Goal: Information Seeking & Learning: Learn about a topic

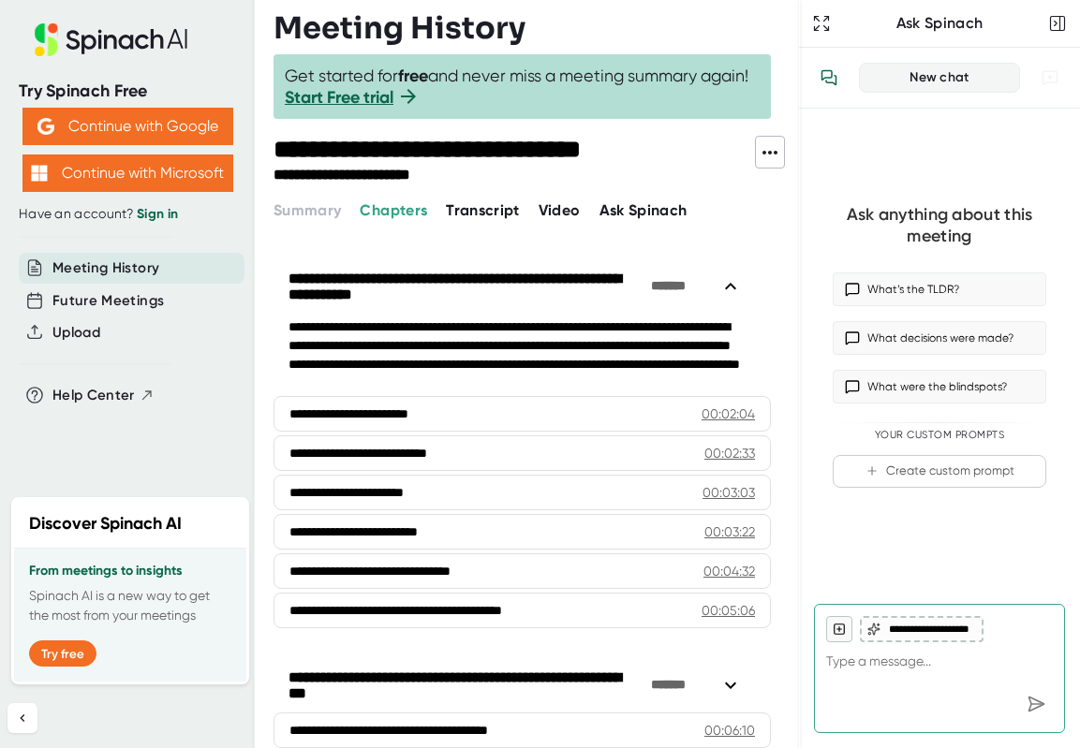
click at [480, 209] on span "Transcript" at bounding box center [483, 210] width 74 height 18
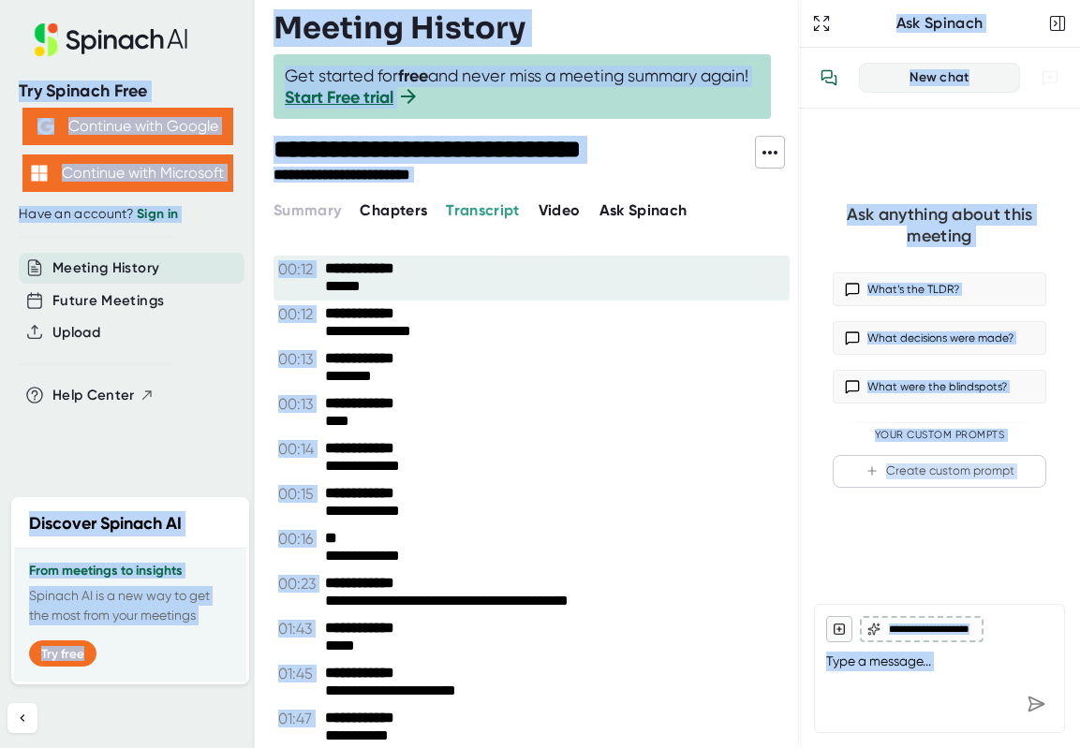
click at [546, 300] on div "**********" at bounding box center [531, 278] width 516 height 45
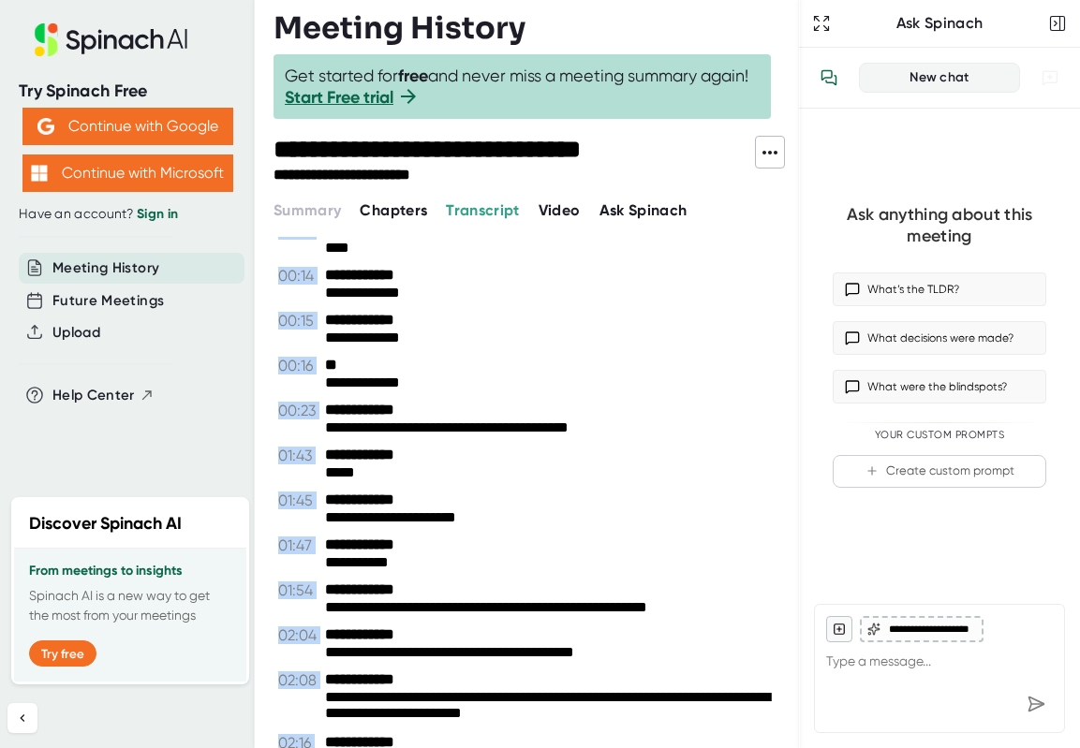
scroll to position [471, 0]
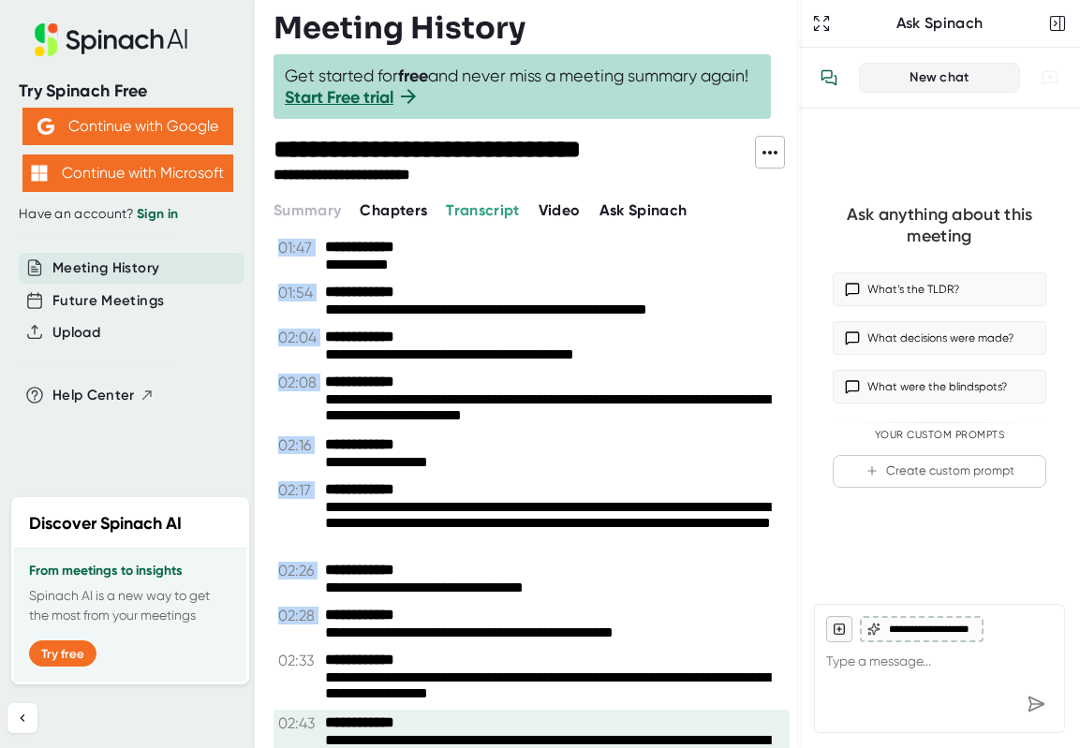
drag, startPoint x: 454, startPoint y: 316, endPoint x: 434, endPoint y: 640, distance: 323.6
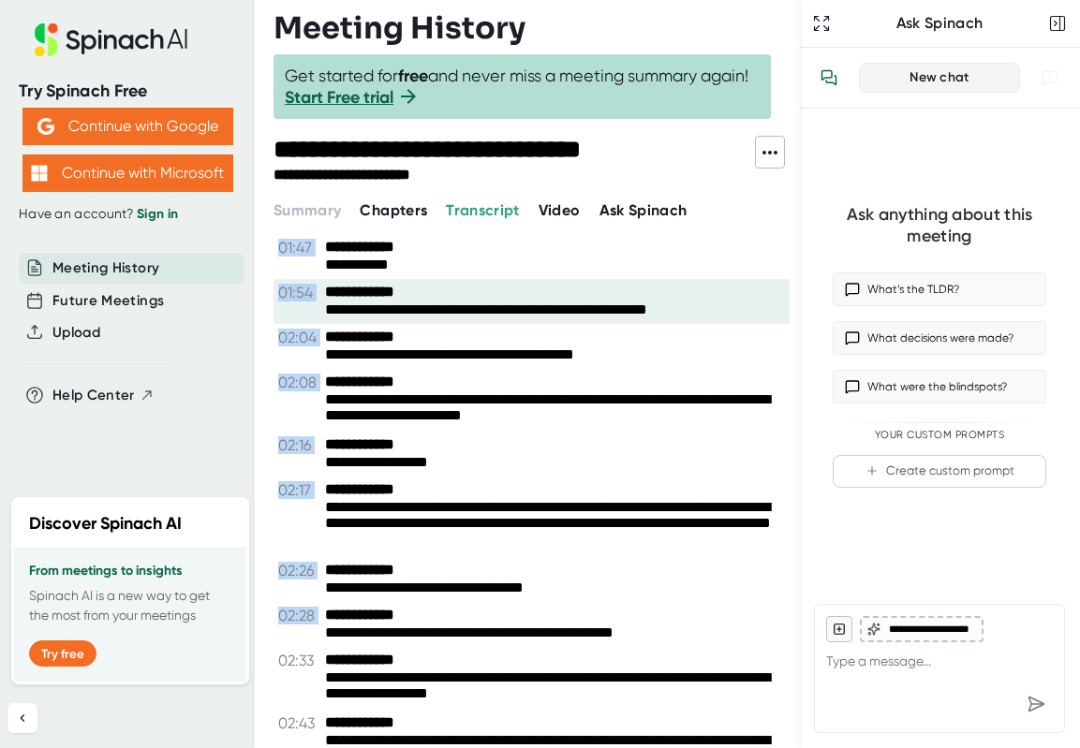
drag, startPoint x: 508, startPoint y: 593, endPoint x: 434, endPoint y: 250, distance: 350.8
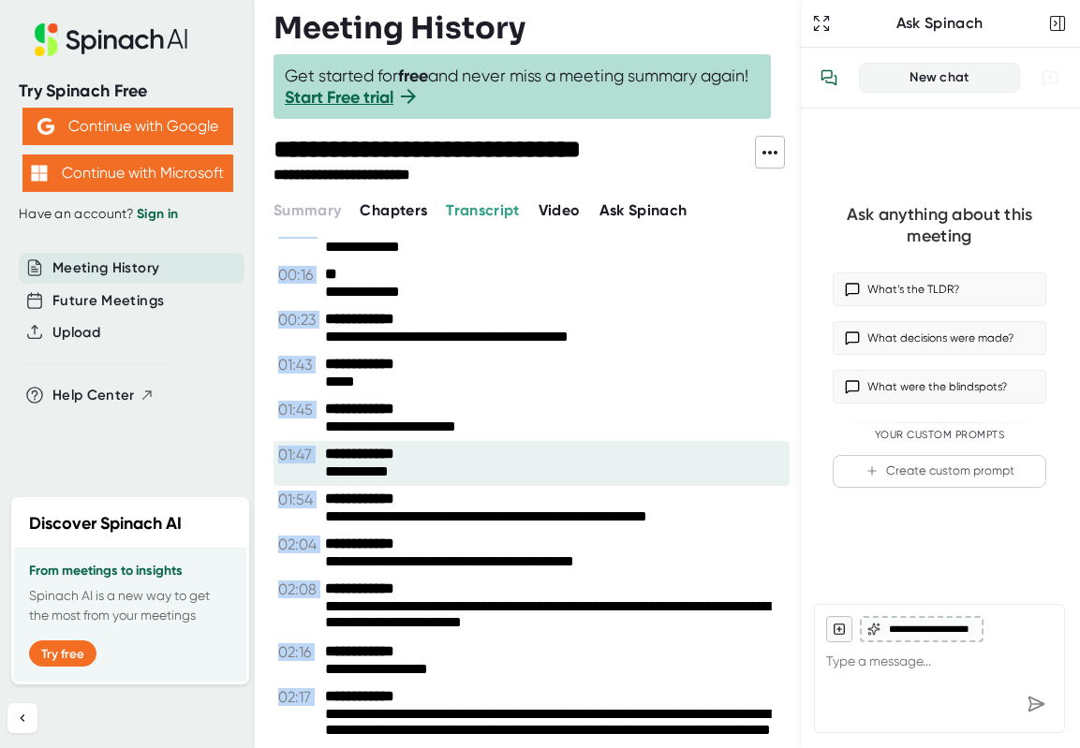
scroll to position [0, 0]
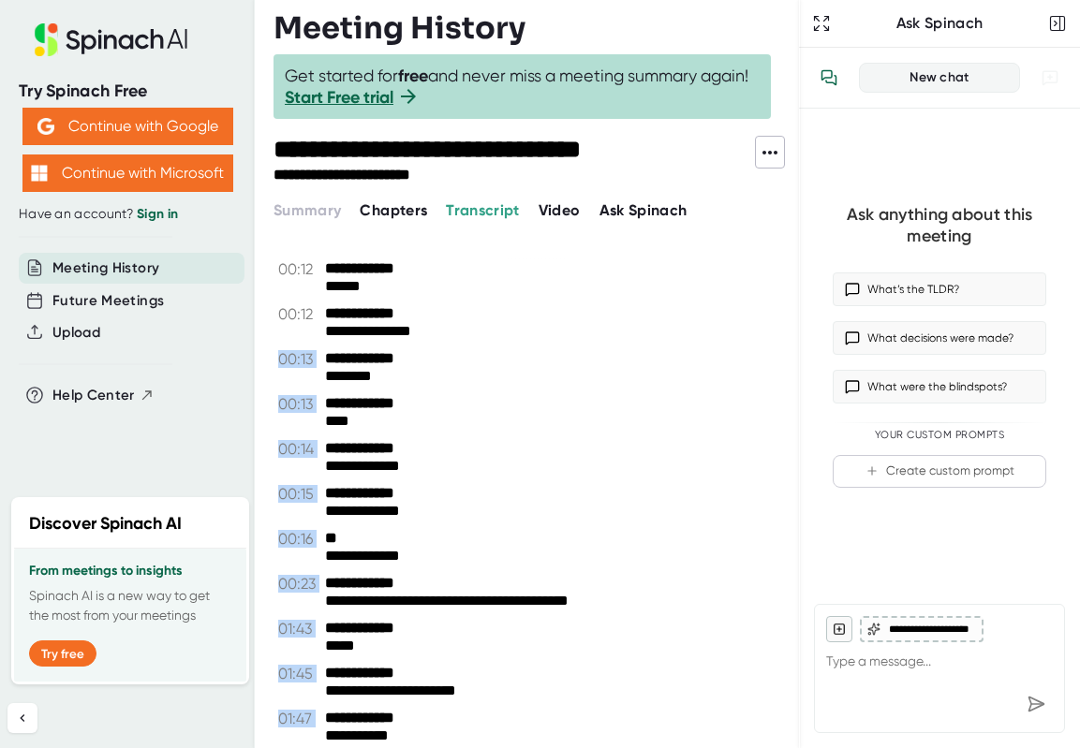
click at [767, 145] on icon at bounding box center [769, 152] width 22 height 22
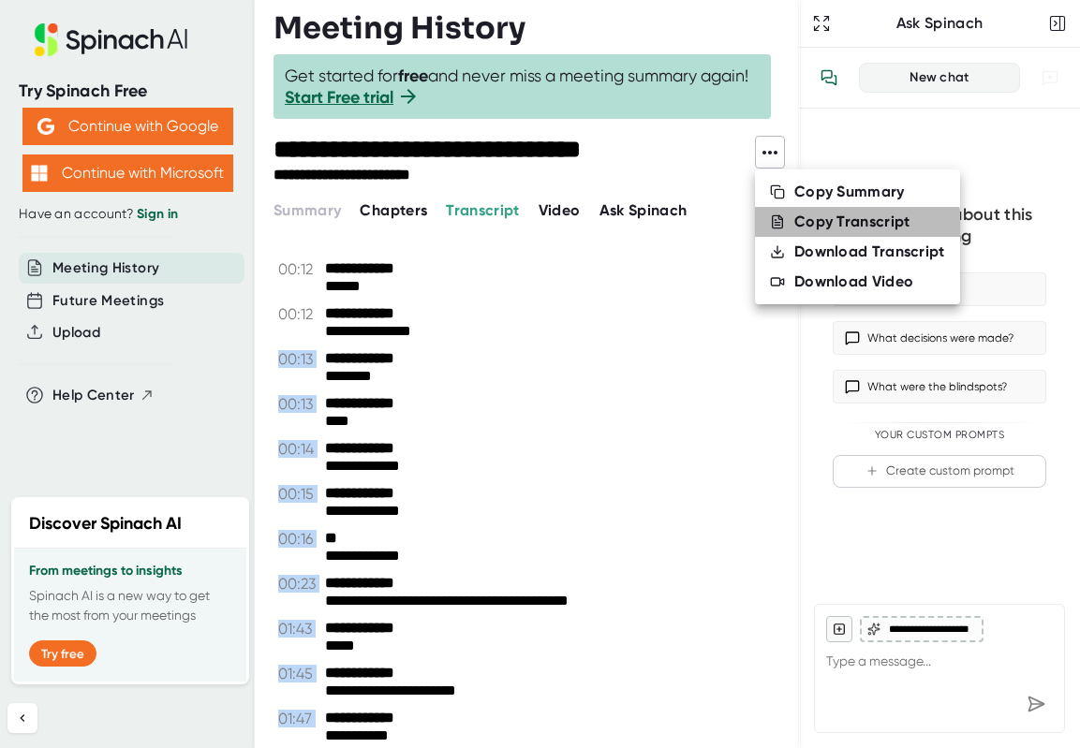
click at [824, 228] on div "Copy Transcript" at bounding box center [852, 222] width 116 height 19
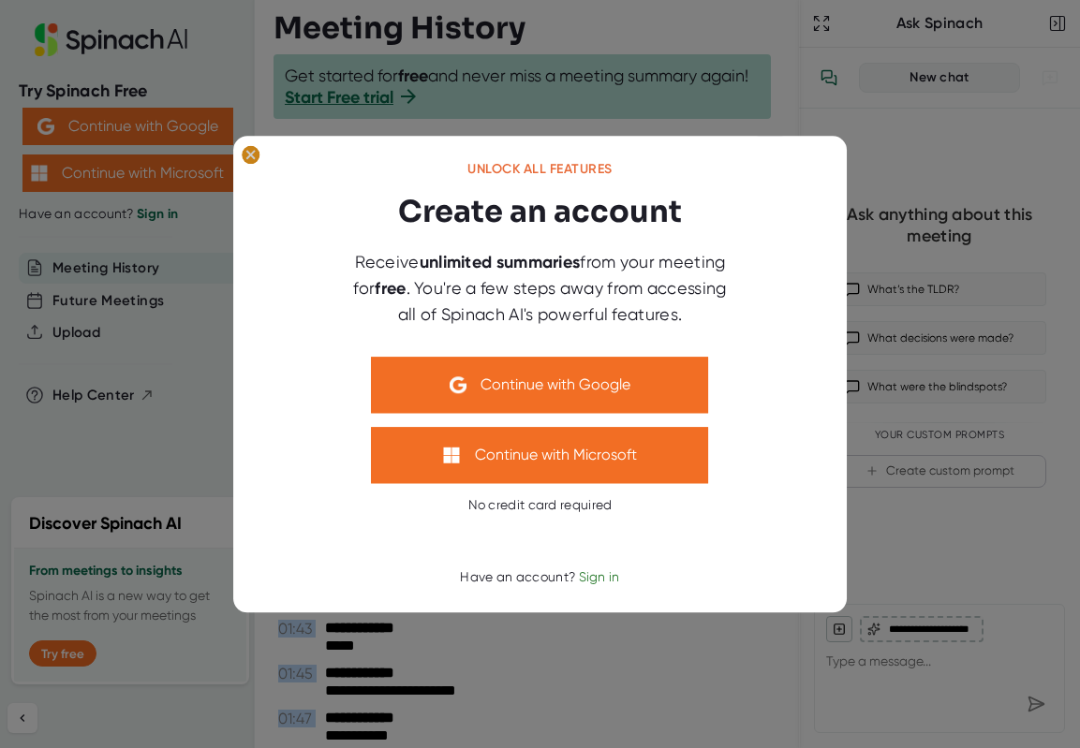
click at [257, 157] on ellipse at bounding box center [251, 154] width 18 height 19
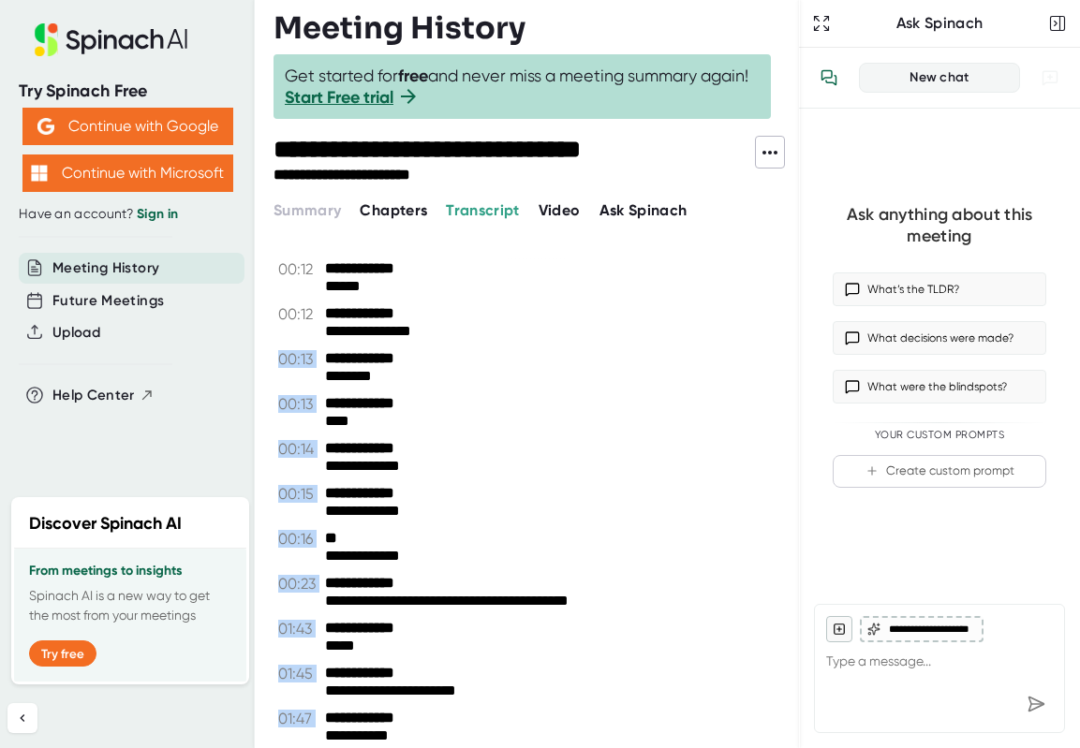
click at [760, 153] on icon at bounding box center [769, 152] width 22 height 22
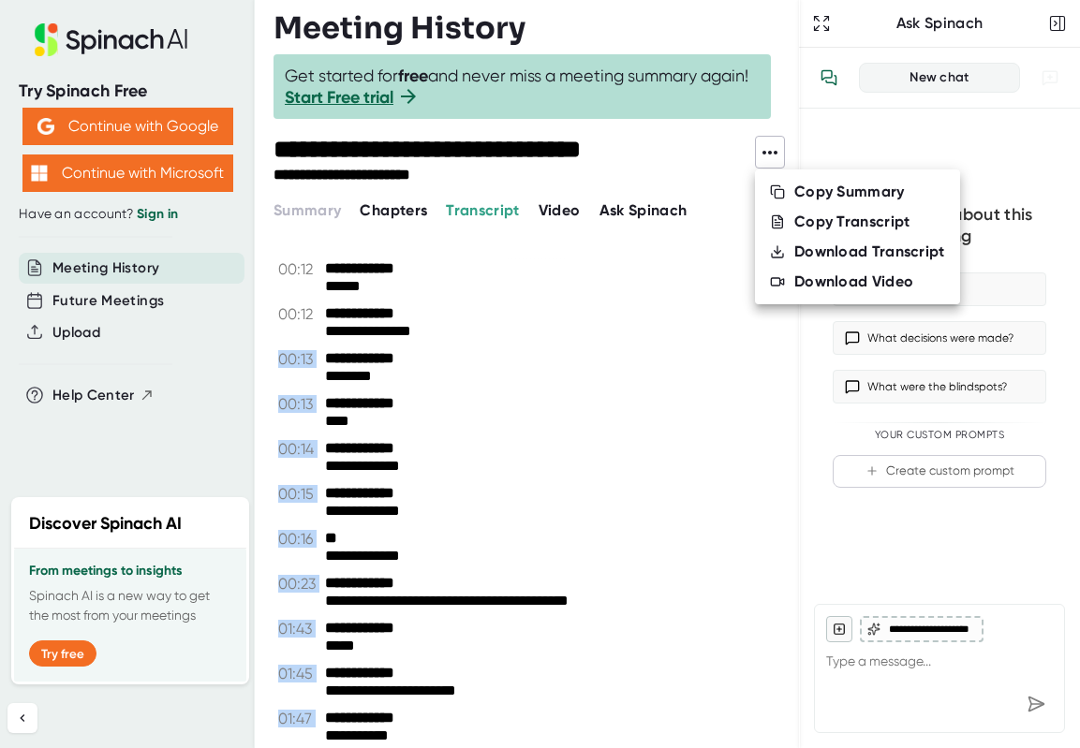
click at [821, 253] on div "Download Transcript" at bounding box center [869, 252] width 151 height 19
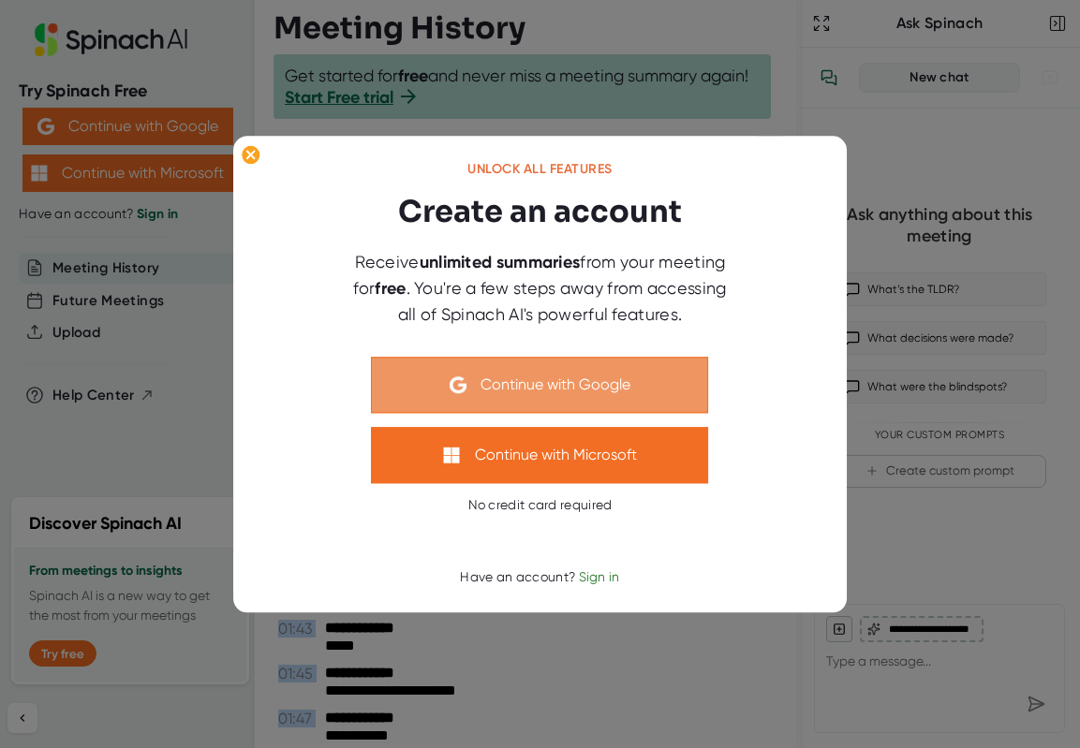
click at [585, 390] on button "Continue with Google" at bounding box center [540, 385] width 337 height 56
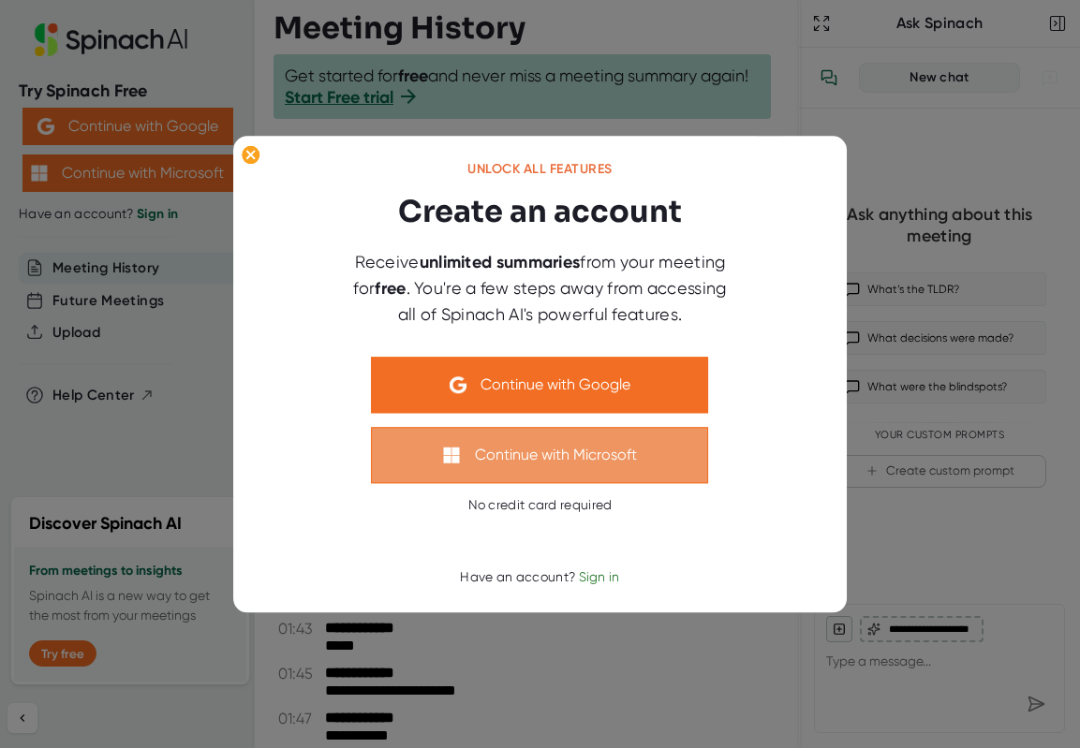
drag, startPoint x: 527, startPoint y: 460, endPoint x: 843, endPoint y: 472, distance: 315.8
click at [527, 459] on button "Continue with Microsoft" at bounding box center [540, 455] width 337 height 56
